Goal: Task Accomplishment & Management: Use online tool/utility

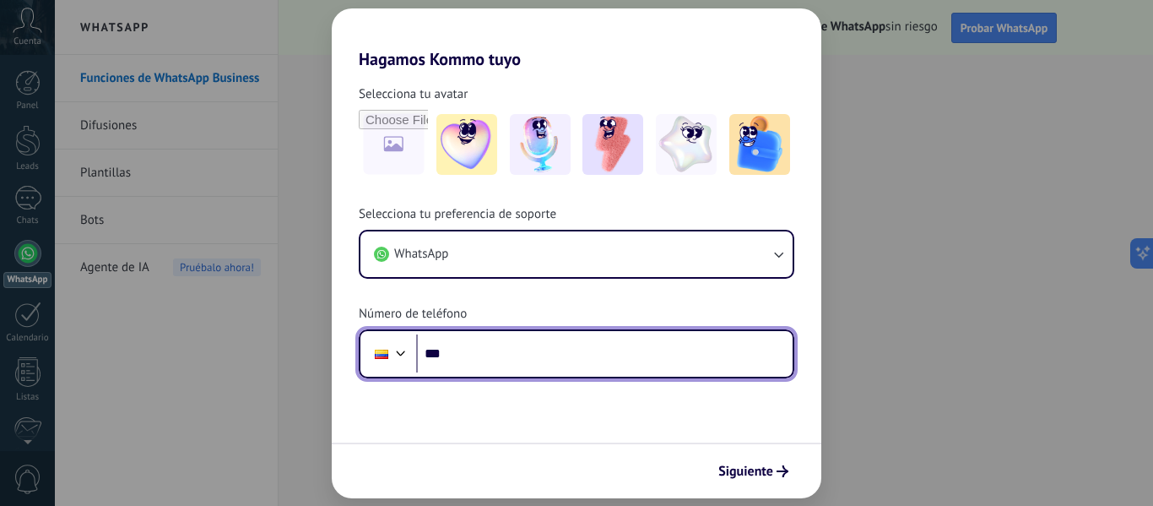
click at [647, 346] on input "***" at bounding box center [604, 353] width 376 height 39
type input "**********"
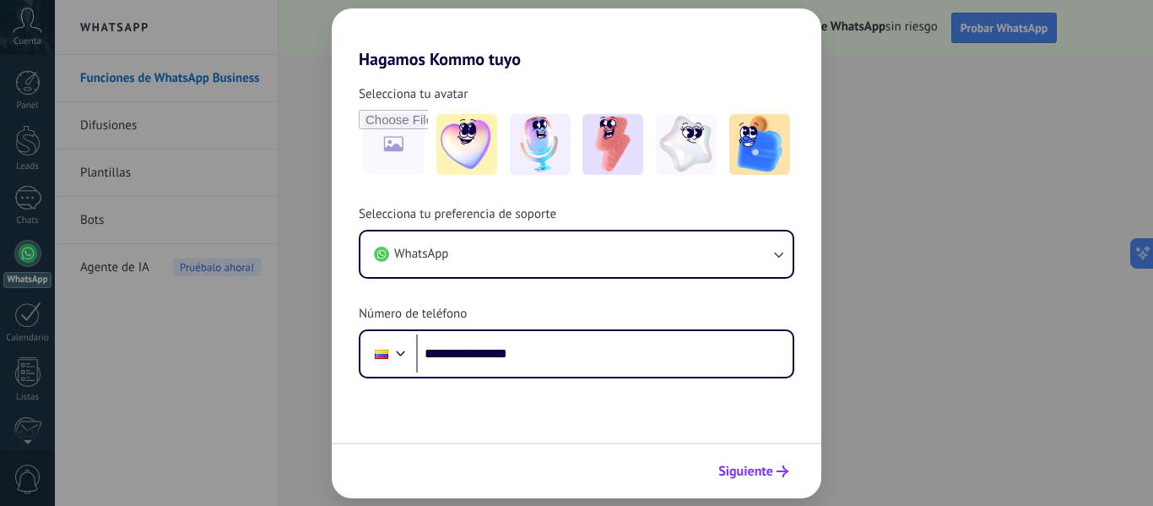
click at [749, 468] on span "Siguiente" at bounding box center [745, 471] width 55 height 12
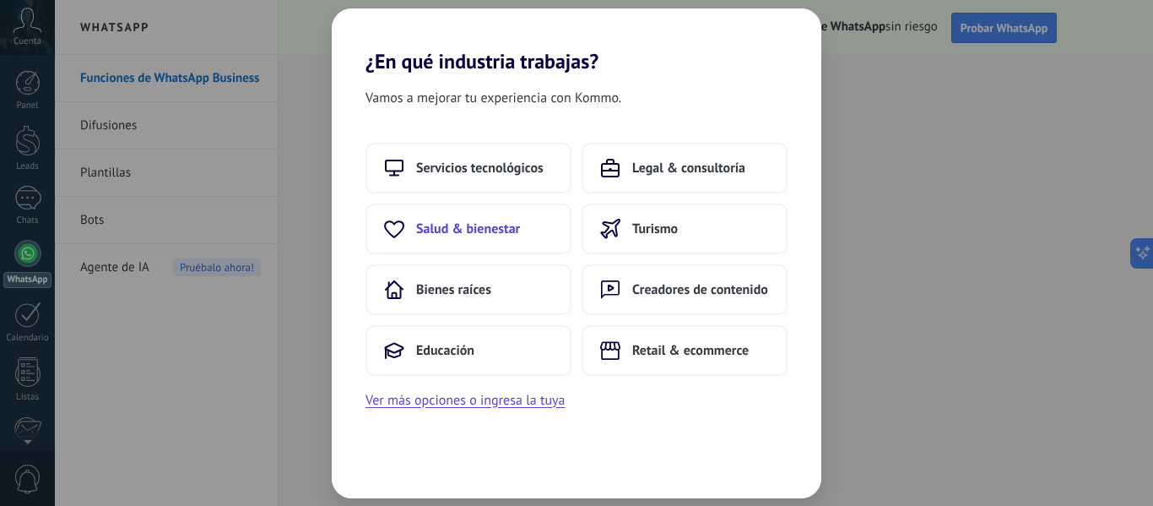
click at [484, 243] on button "Salud & bienestar" at bounding box center [468, 228] width 206 height 51
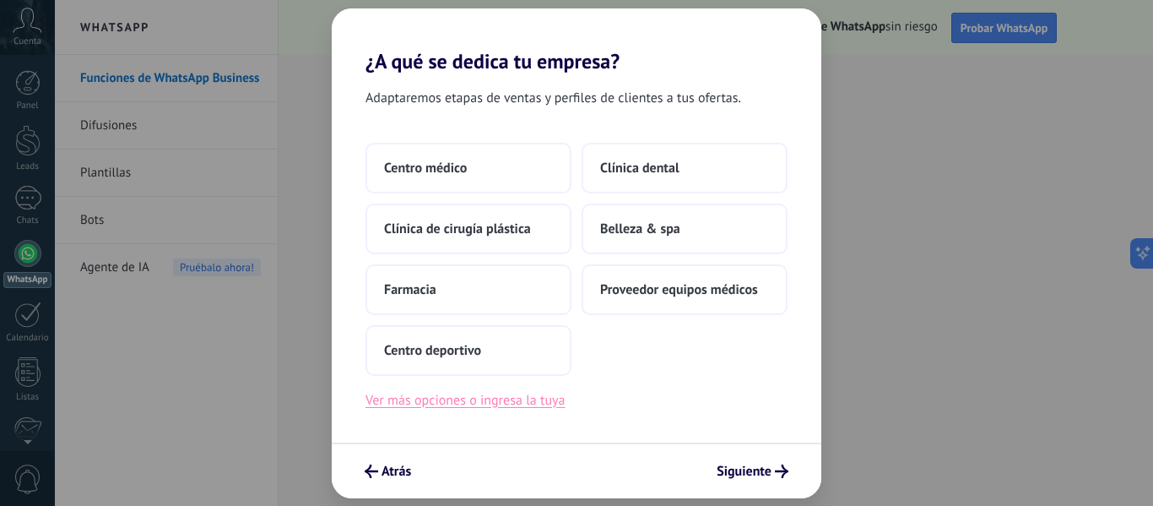
click at [511, 406] on button "Ver más opciones o ingresa la tuya" at bounding box center [464, 400] width 199 height 22
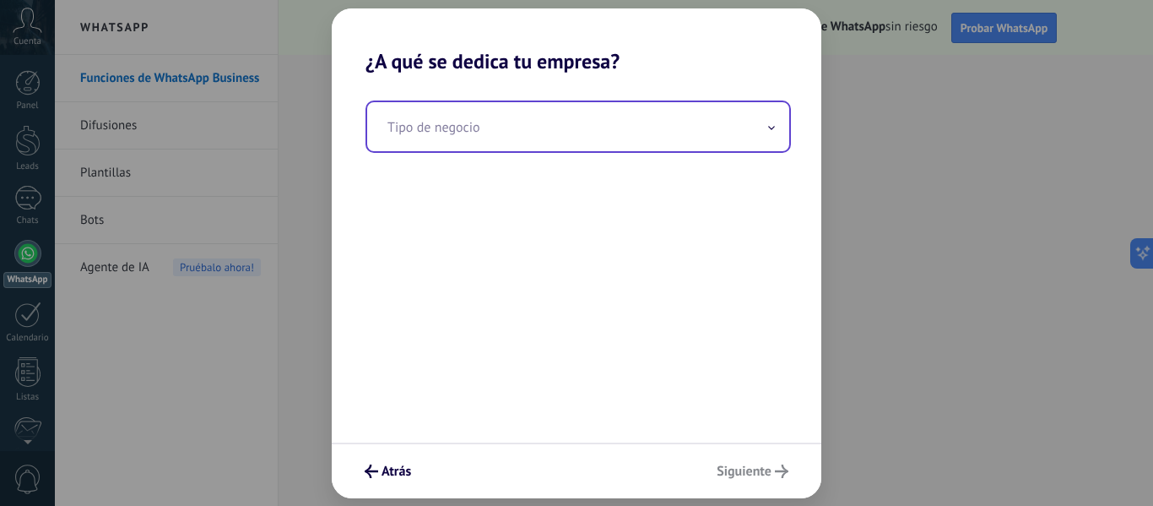
click at [560, 126] on input "text" at bounding box center [578, 126] width 422 height 49
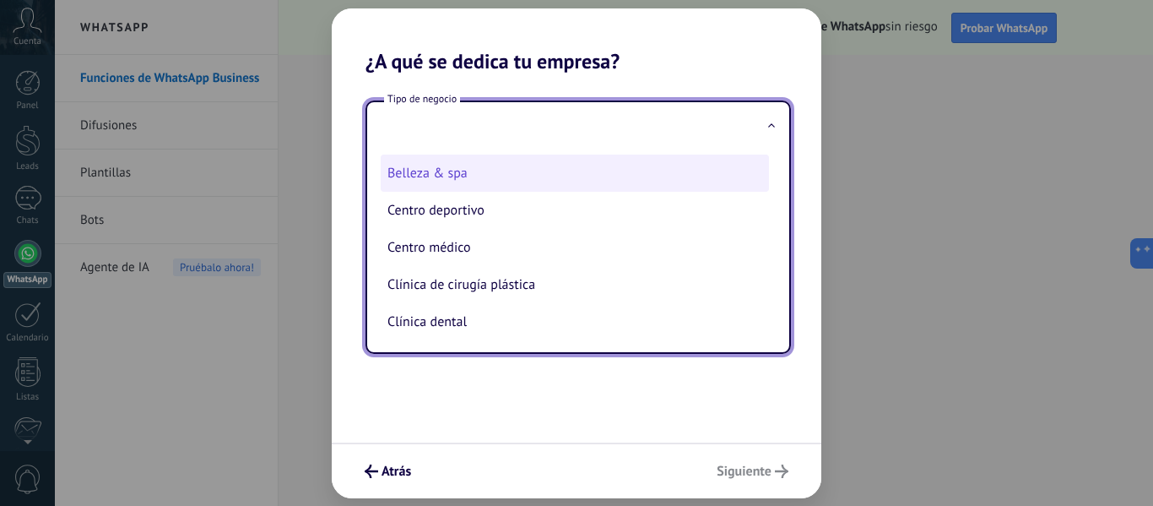
click at [556, 177] on li "Belleza & spa" at bounding box center [575, 172] width 388 height 37
type input "**********"
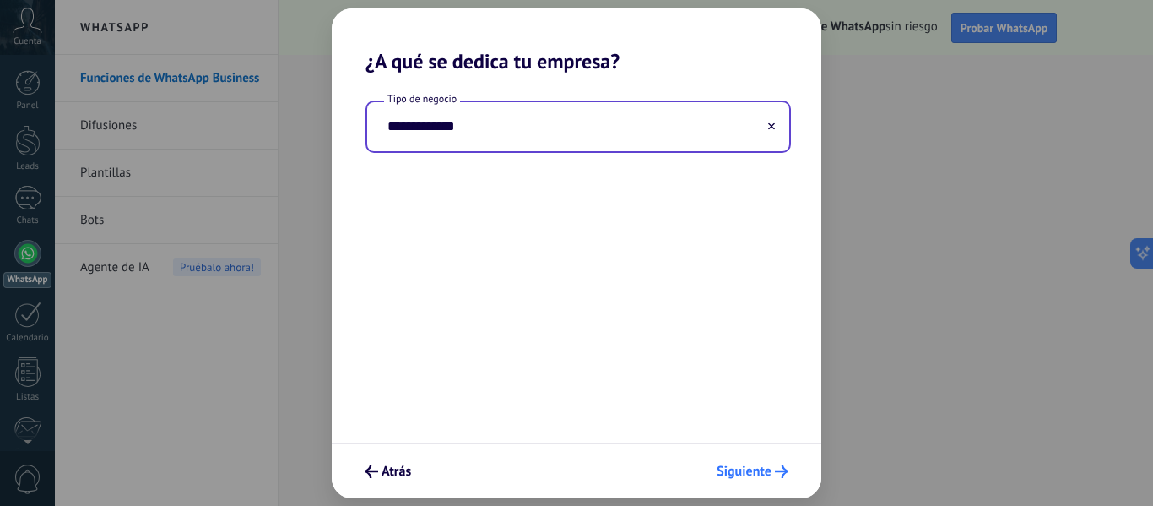
click at [750, 473] on span "Siguiente" at bounding box center [744, 471] width 55 height 12
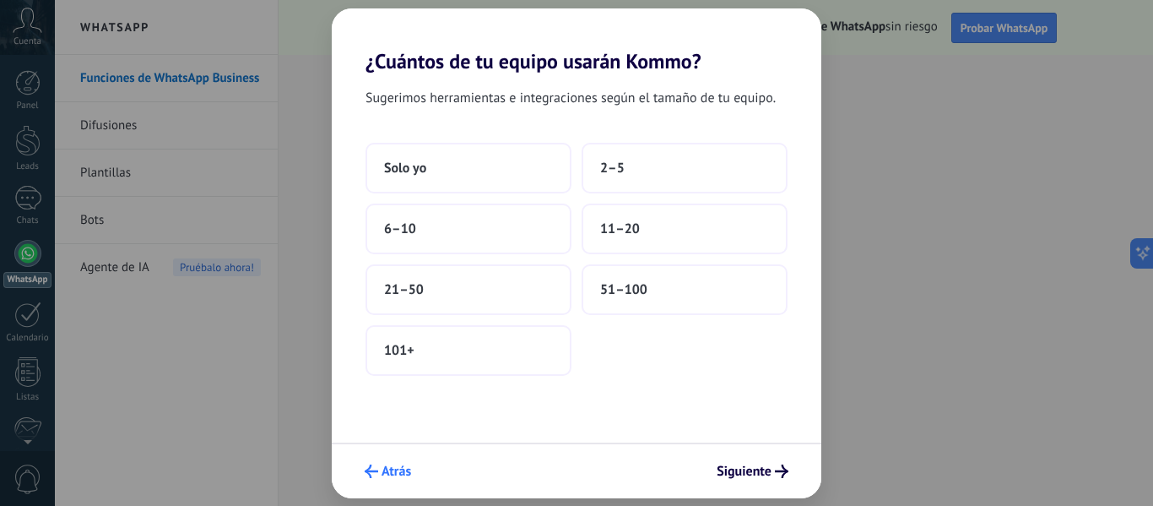
click at [408, 465] on span "Atrás" at bounding box center [396, 471] width 30 height 12
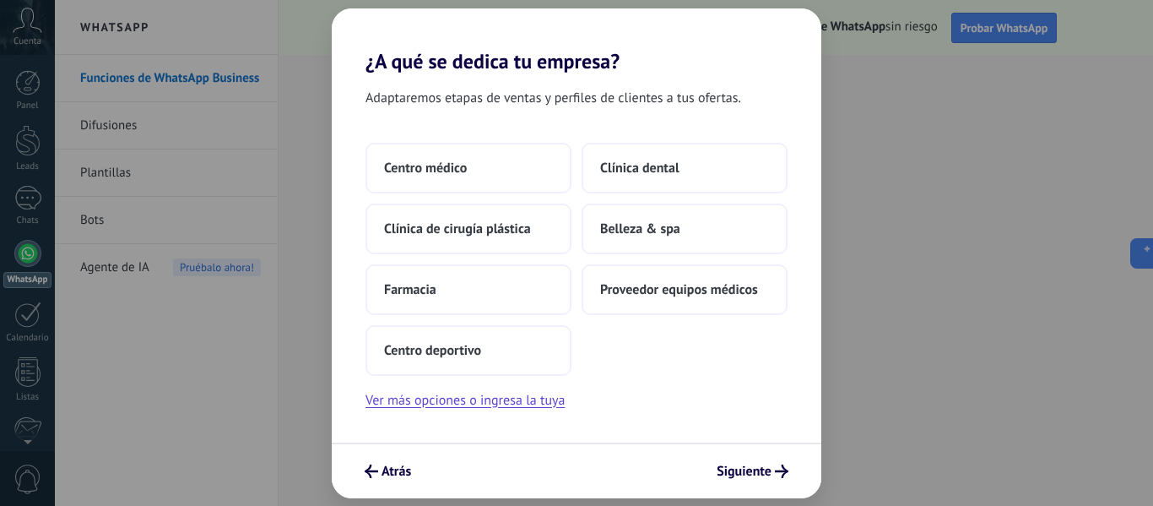
click at [408, 465] on span "Atrás" at bounding box center [396, 471] width 30 height 12
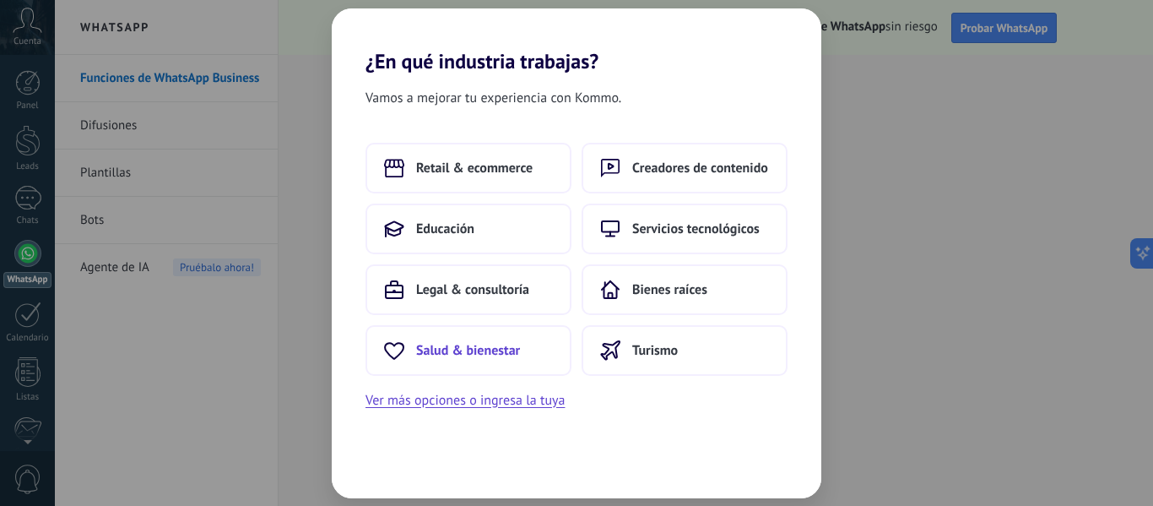
click at [513, 345] on span "Salud & bienestar" at bounding box center [468, 350] width 104 height 17
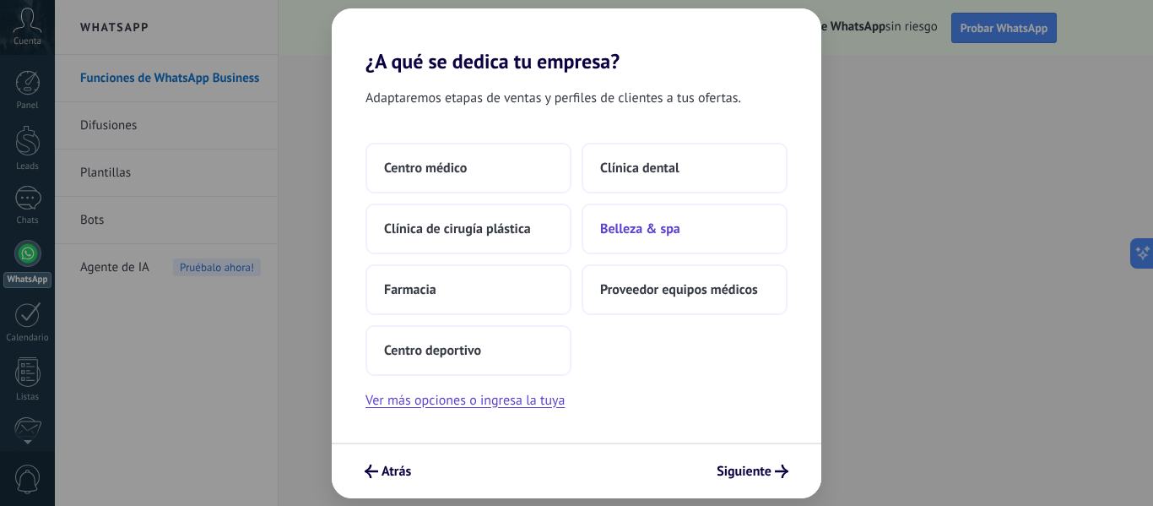
click at [626, 230] on span "Belleza & spa" at bounding box center [640, 228] width 80 height 17
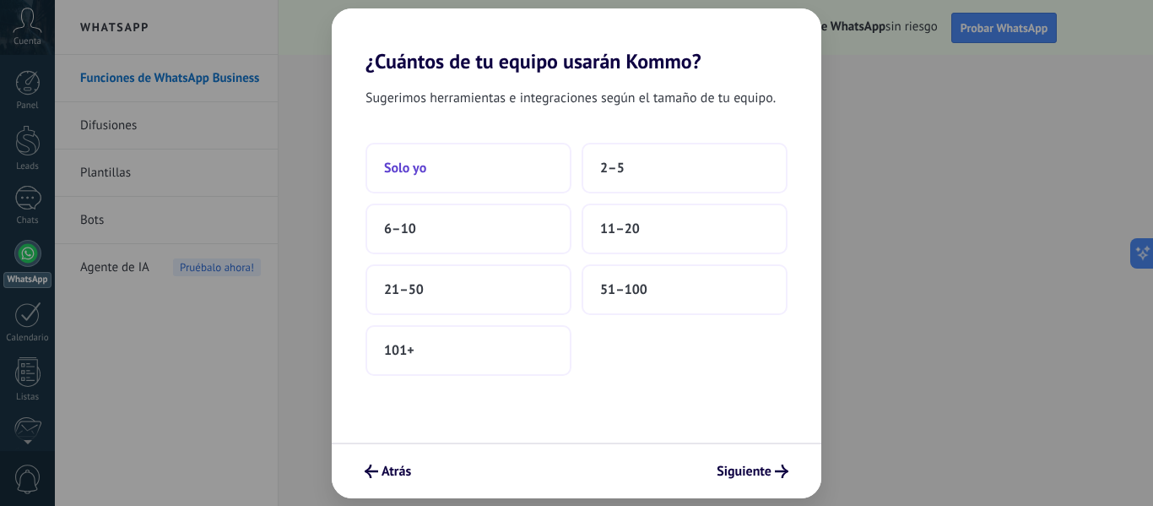
click at [495, 149] on button "Solo yo" at bounding box center [468, 168] width 206 height 51
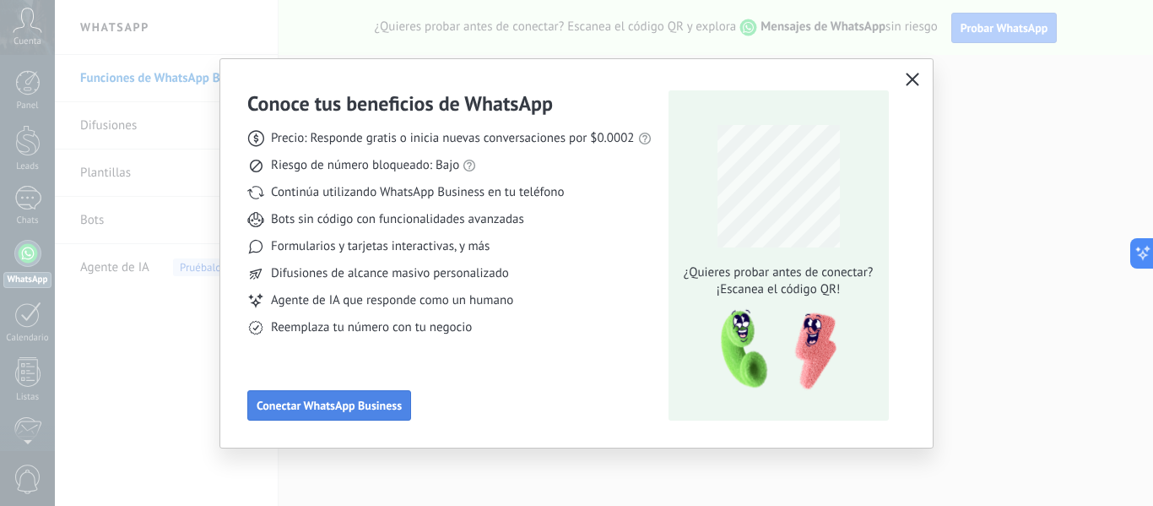
click at [381, 406] on span "Conectar WhatsApp Business" at bounding box center [329, 405] width 145 height 12
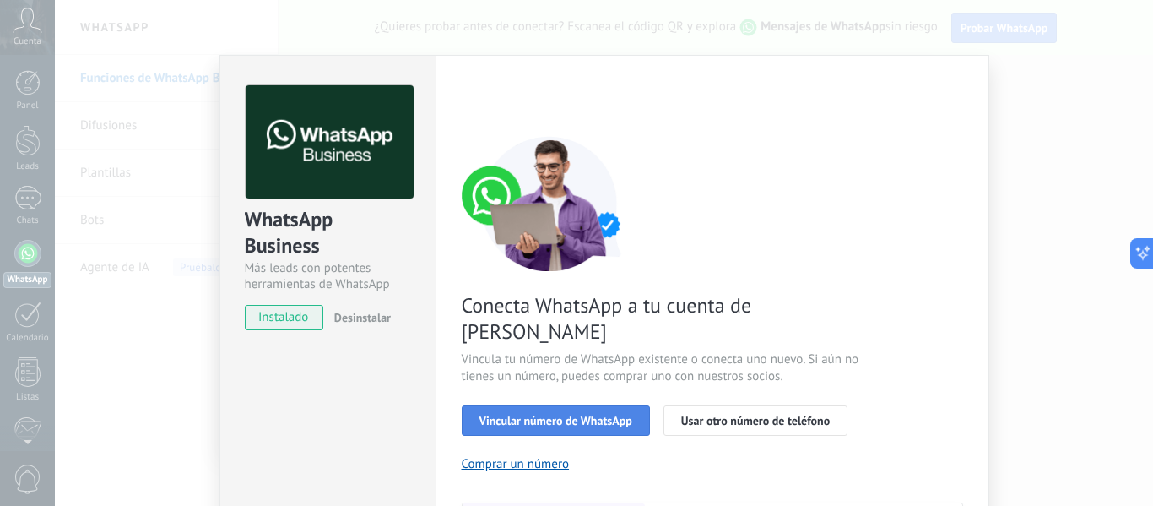
click at [593, 414] on span "Vincular número de WhatsApp" at bounding box center [555, 420] width 153 height 12
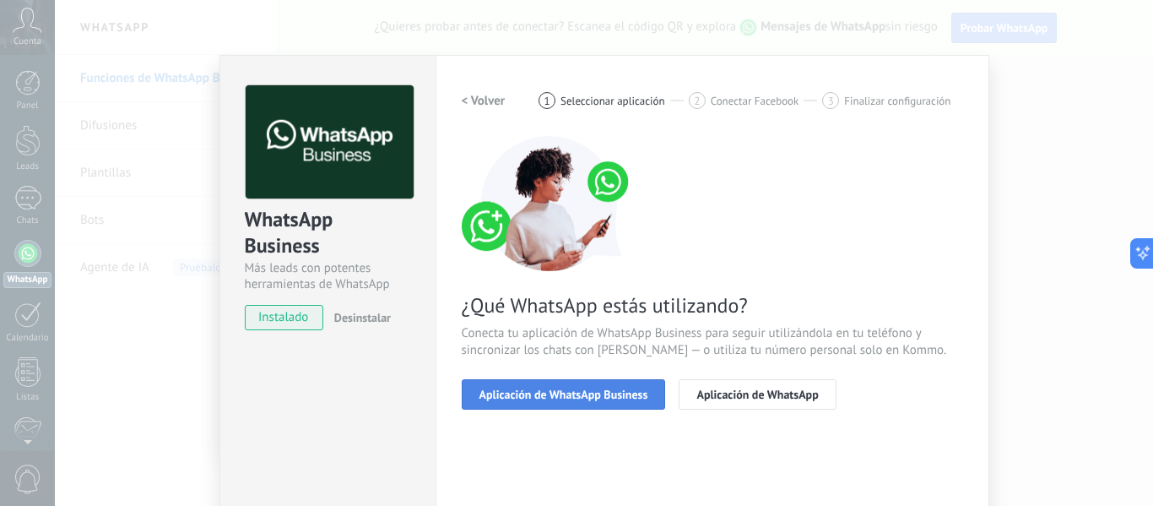
click at [657, 395] on button "Aplicación de WhatsApp Business" at bounding box center [564, 394] width 204 height 30
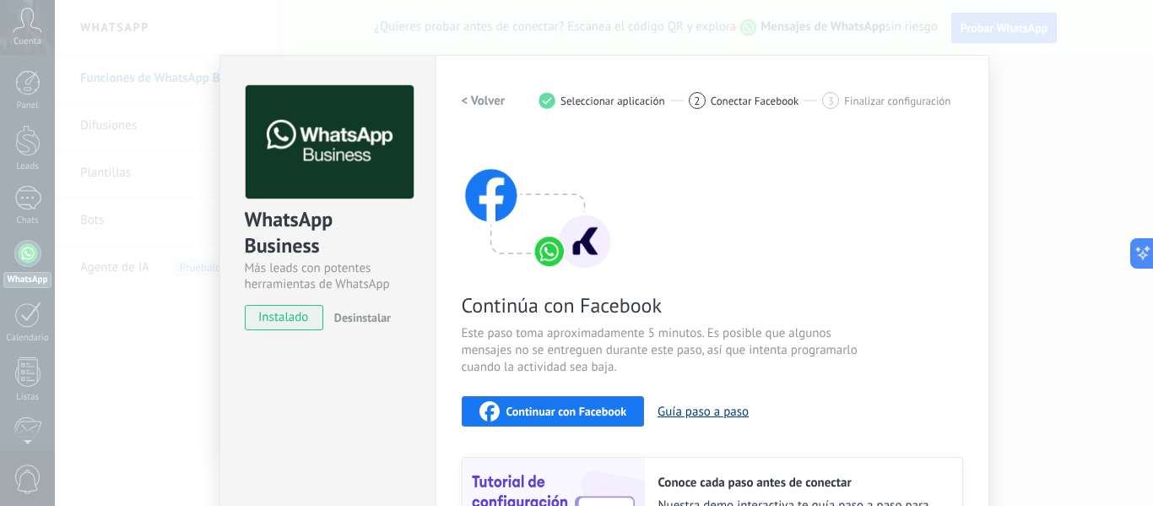
click at [701, 416] on button "Guía paso a paso" at bounding box center [702, 411] width 91 height 16
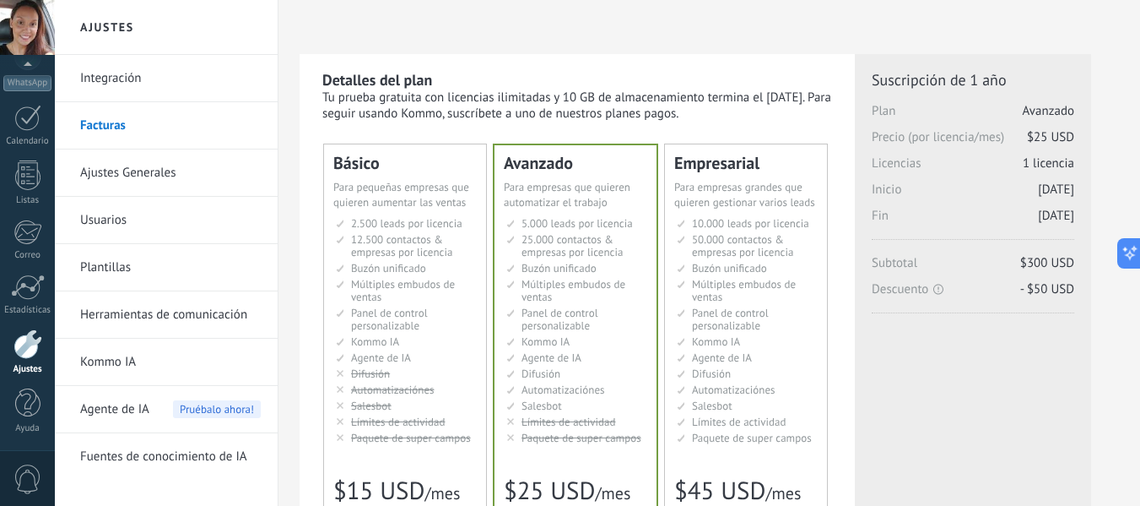
click at [121, 415] on span "Agente de IA" at bounding box center [114, 409] width 69 height 47
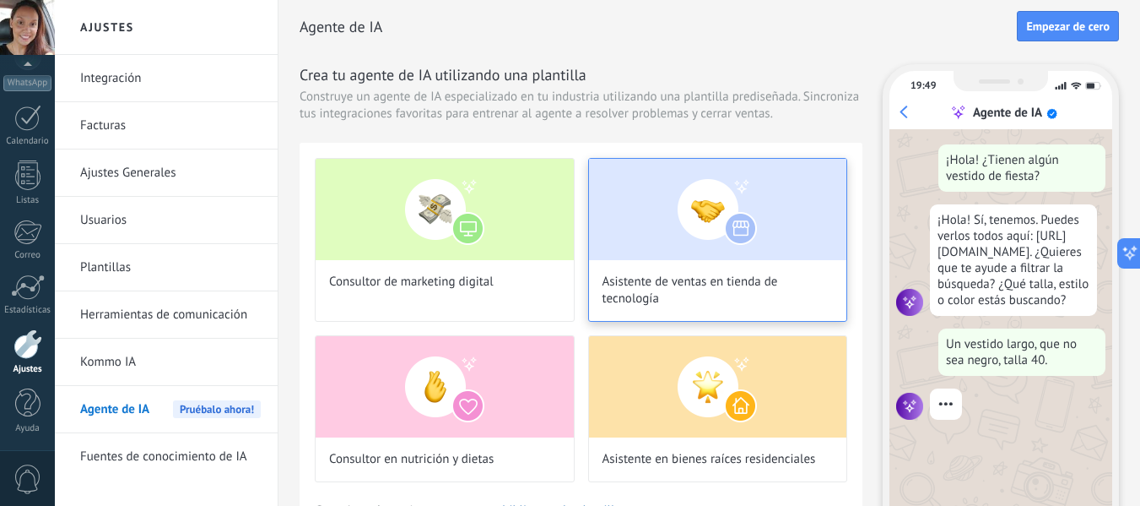
click at [621, 304] on span "Asistente de ventas en tienda de tecnología" at bounding box center [718, 290] width 231 height 34
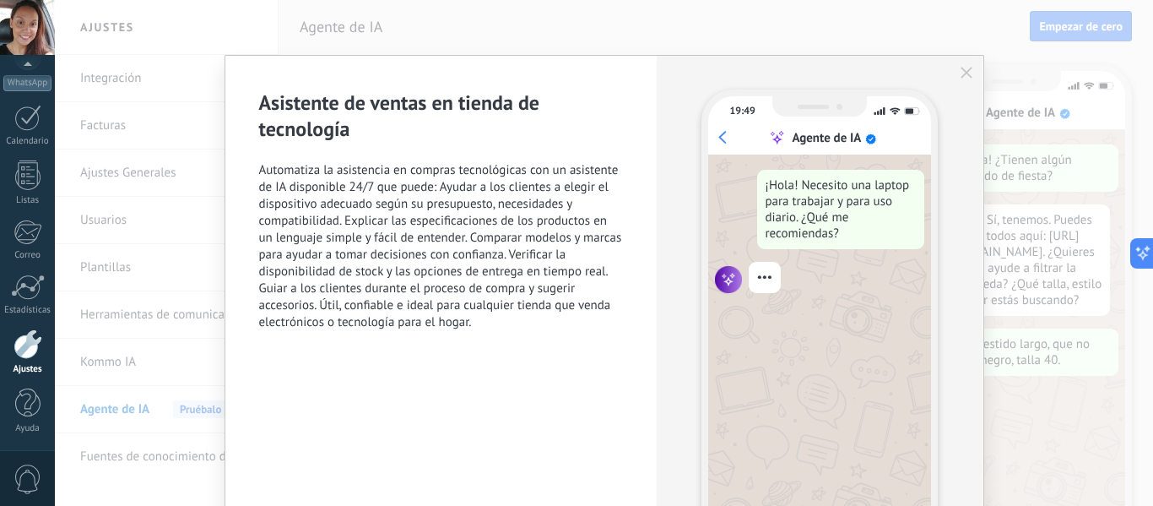
click at [959, 79] on div "19:49 Agente de IA ¡Hola! Necesito una laptop para trabajar y para uso diario. …" at bounding box center [820, 328] width 326 height 544
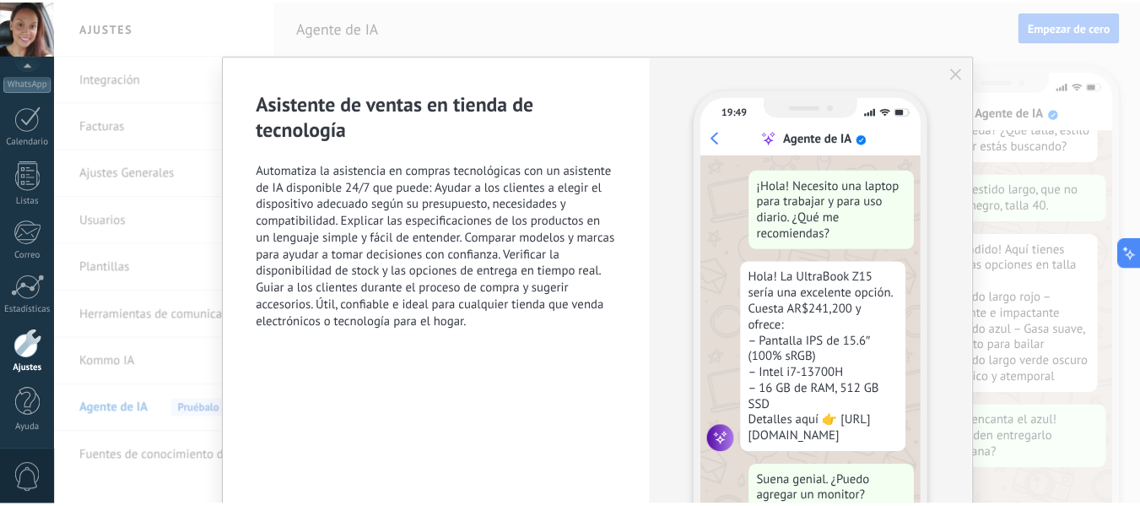
scroll to position [35, 0]
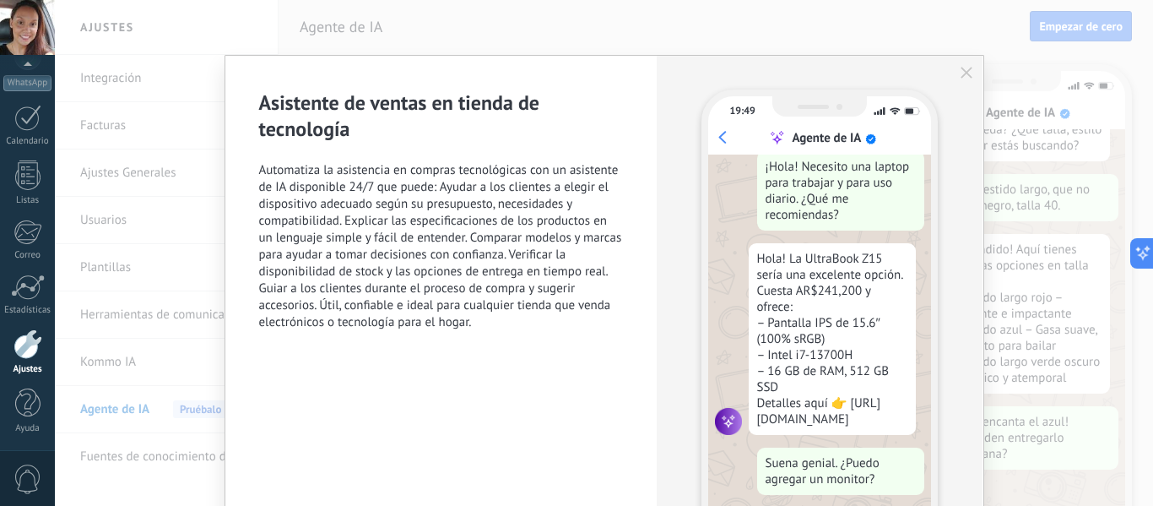
click at [968, 75] on icon "button" at bounding box center [966, 73] width 12 height 12
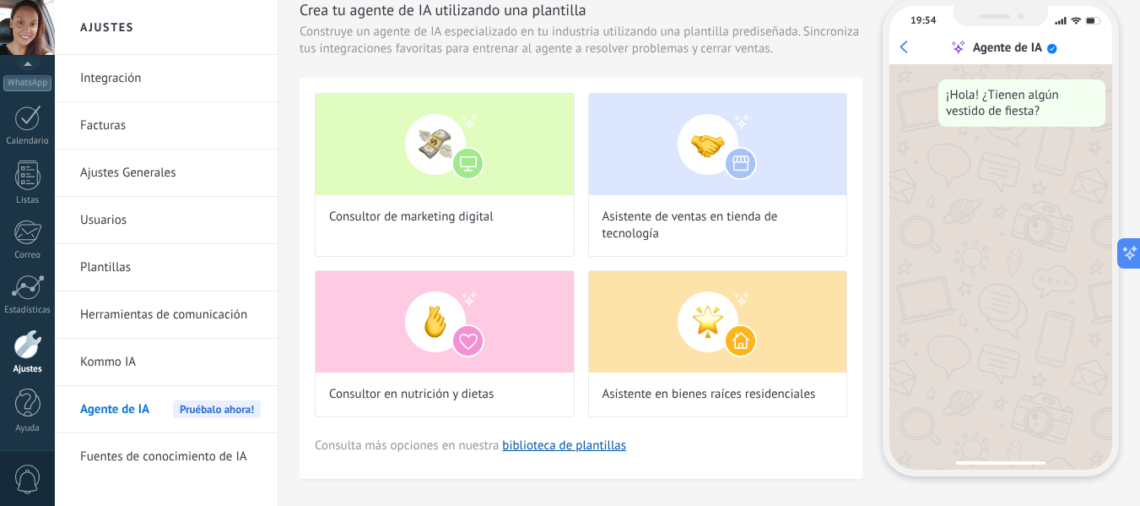
scroll to position [0, 0]
